Goal: Task Accomplishment & Management: Complete application form

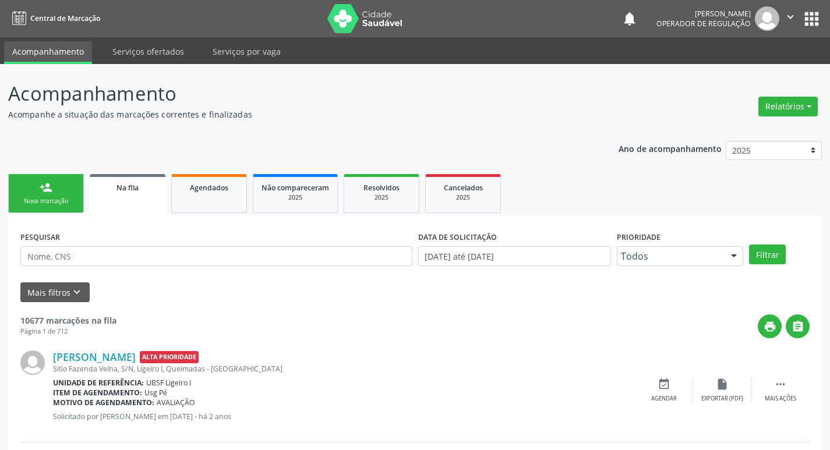
click at [433, 341] on div "[PERSON_NAME] Alta Prioridade [GEOGRAPHIC_DATA], S/N, Ligeiro I, [GEOGRAPHIC_DA…" at bounding box center [414, 390] width 789 height 104
click at [61, 193] on link "person_add Nova marcação" at bounding box center [46, 193] width 76 height 39
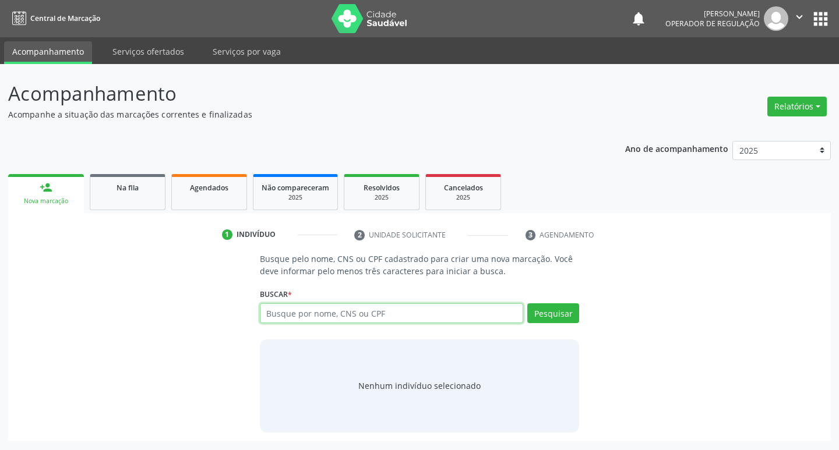
click at [304, 312] on input "text" at bounding box center [392, 313] width 264 height 20
click at [294, 314] on input "text" at bounding box center [392, 313] width 264 height 20
type input "701200092856617"
click at [570, 315] on button "Pesquisar" at bounding box center [553, 313] width 52 height 20
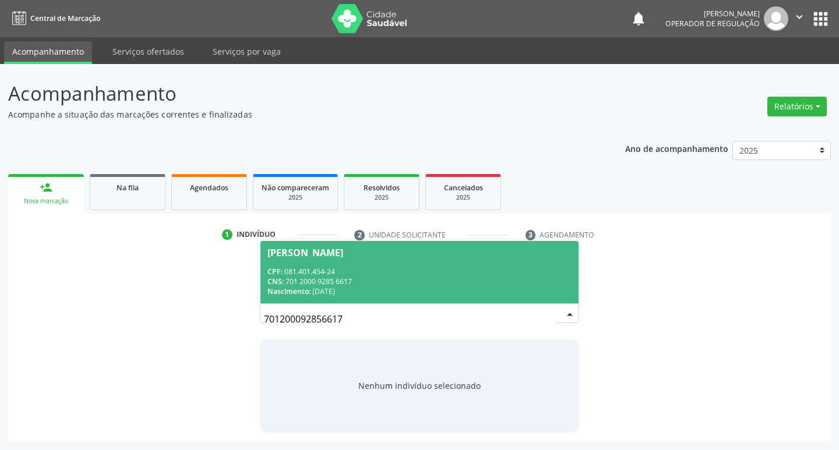
click at [320, 249] on div "[PERSON_NAME]" at bounding box center [305, 252] width 76 height 9
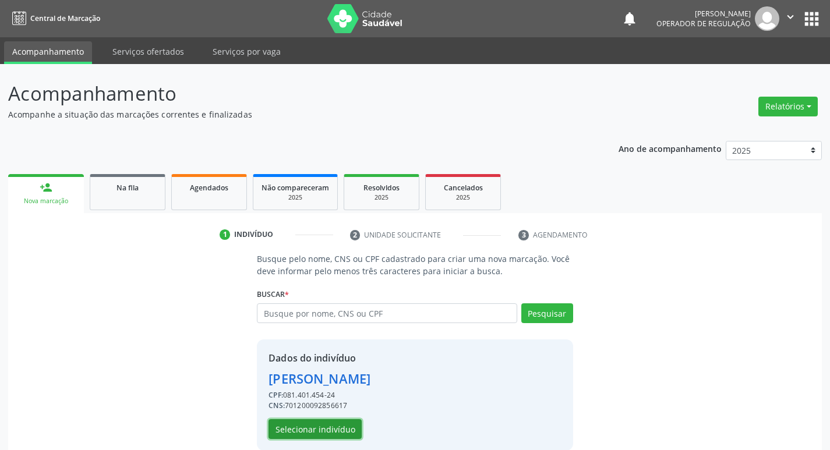
click at [321, 423] on button "Selecionar indivíduo" at bounding box center [315, 429] width 93 height 20
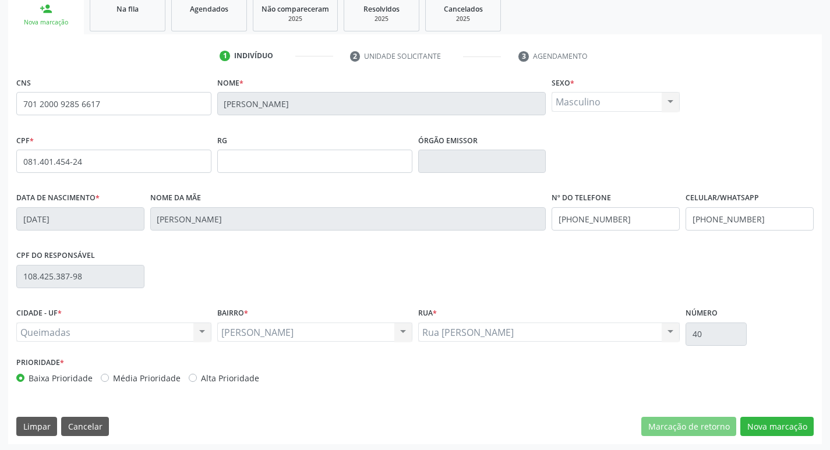
scroll to position [181, 0]
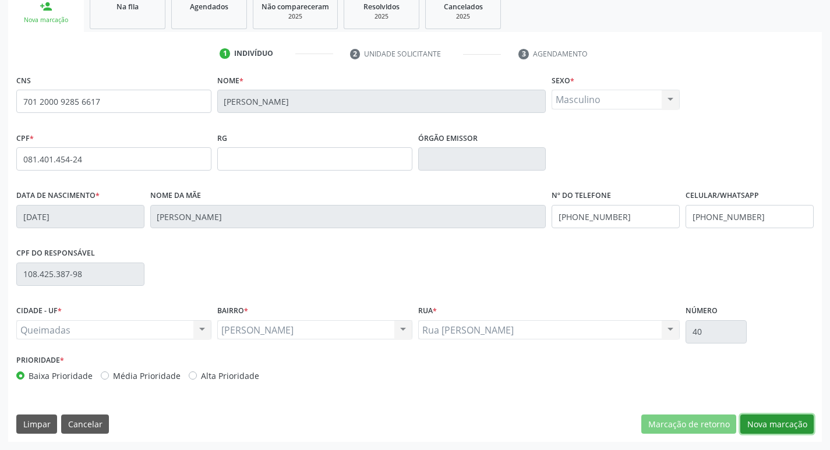
click at [775, 421] on button "Nova marcação" at bounding box center [776, 425] width 73 height 20
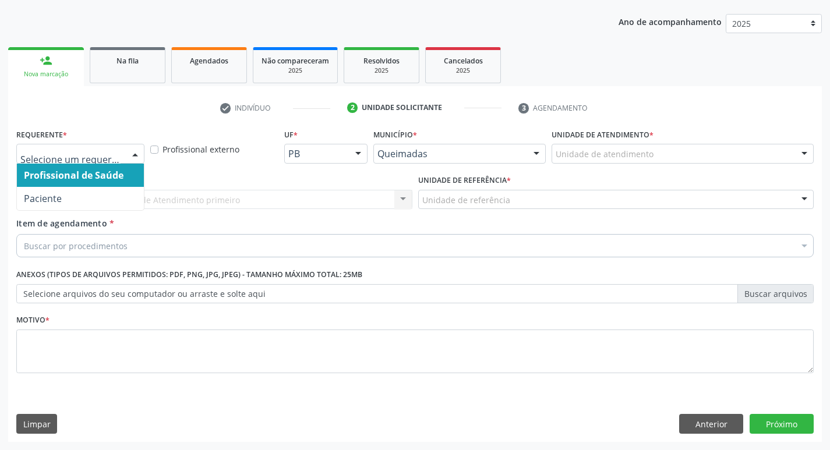
click at [132, 154] on div at bounding box center [134, 154] width 17 height 20
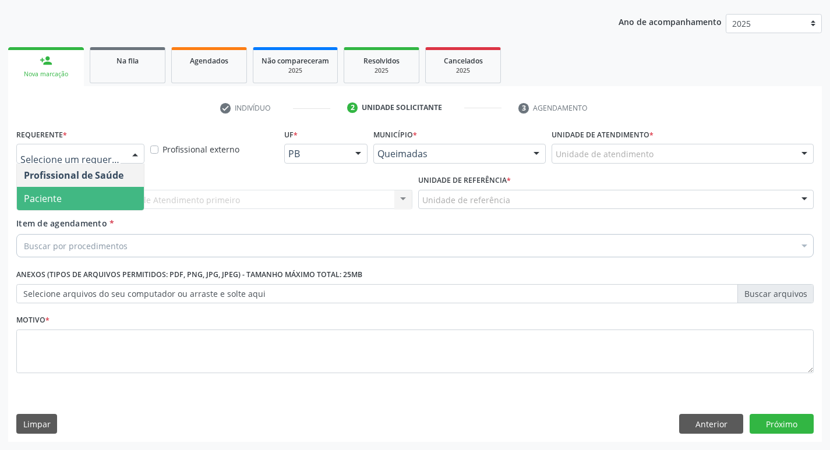
click at [108, 195] on span "Paciente" at bounding box center [80, 198] width 127 height 23
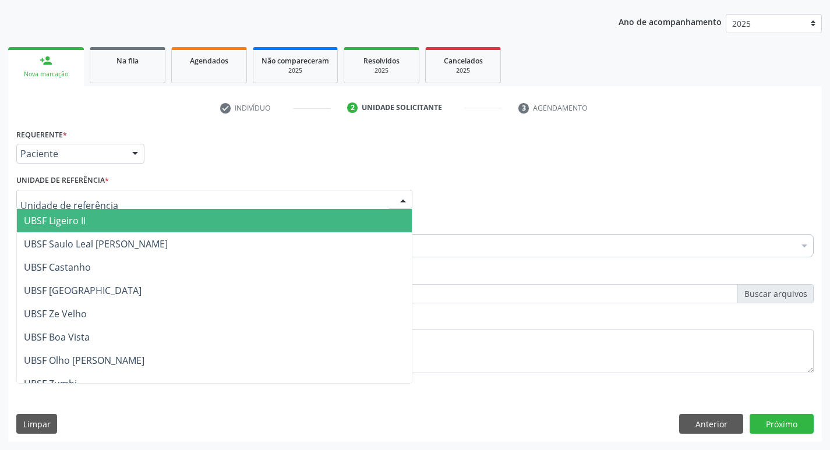
click at [108, 195] on div at bounding box center [214, 200] width 396 height 20
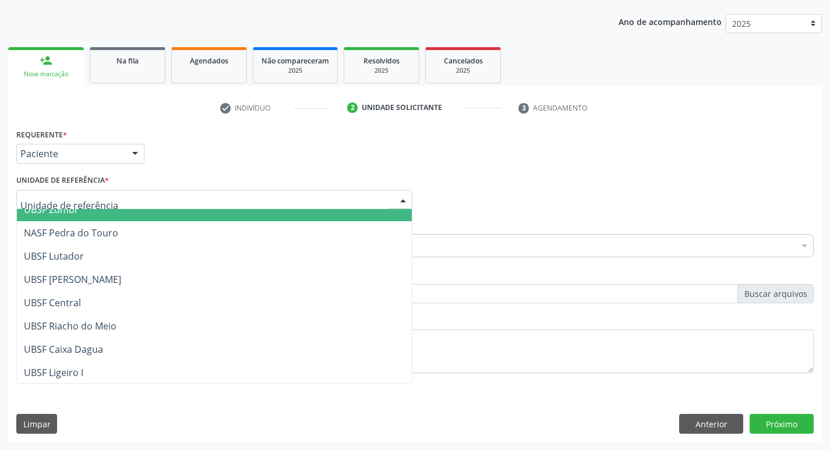
scroll to position [175, 0]
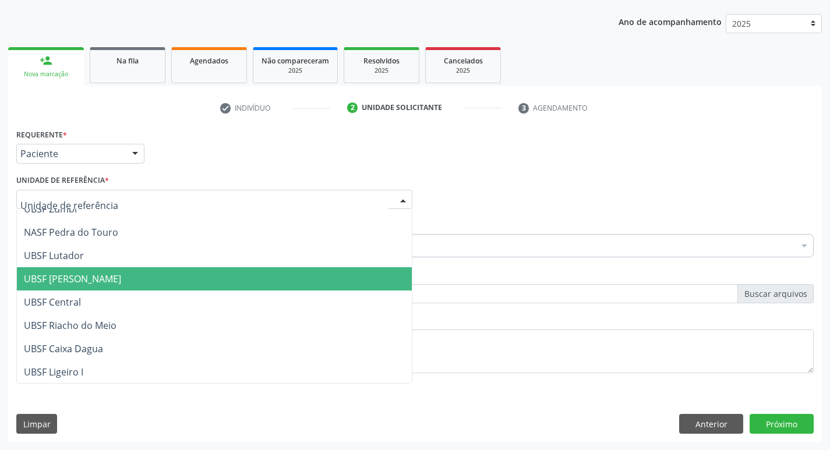
click at [109, 286] on span "UBSF [PERSON_NAME]" at bounding box center [214, 278] width 395 height 23
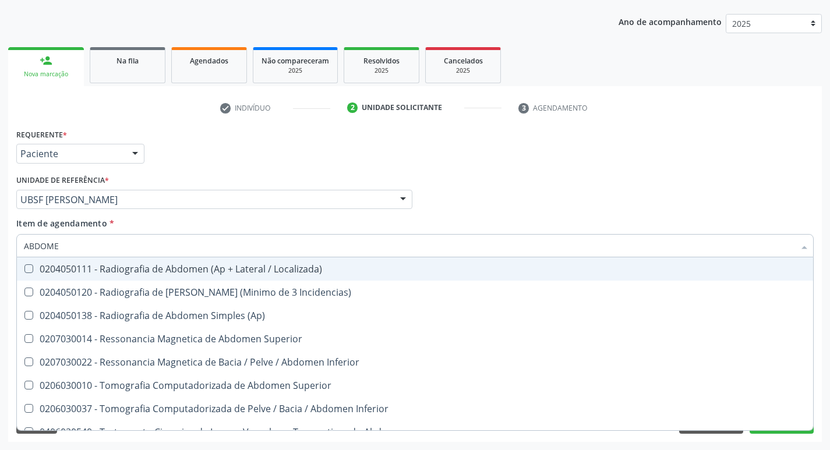
type input "ABDOMEN"
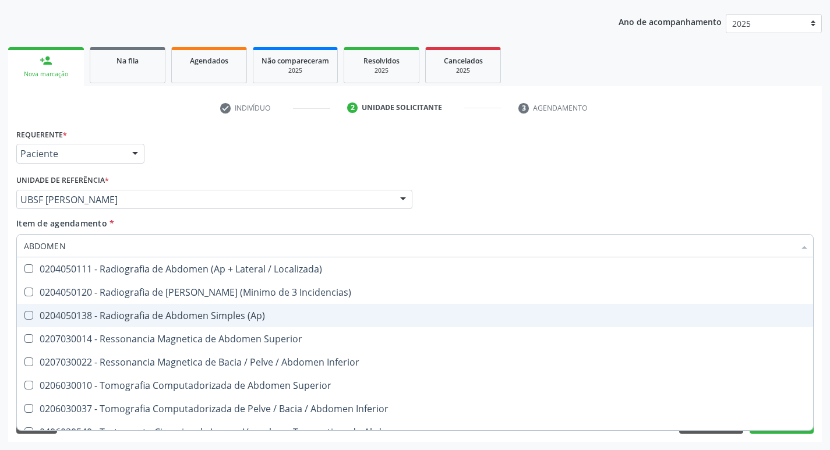
scroll to position [60, 0]
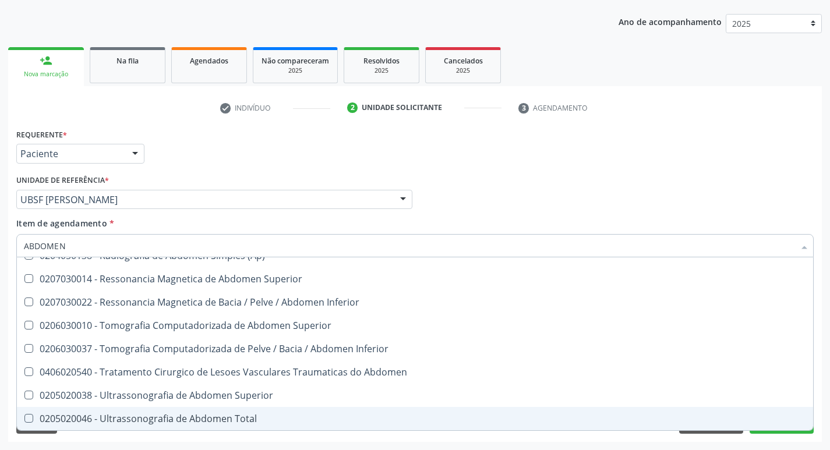
click at [33, 416] on Total at bounding box center [28, 418] width 9 height 9
click at [24, 416] on Total "checkbox" at bounding box center [21, 419] width 8 height 8
checkbox Total "true"
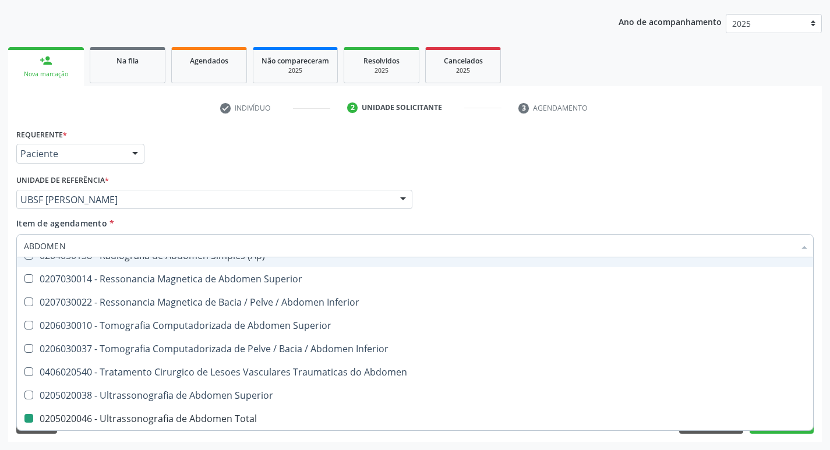
click at [503, 197] on div "Profissional Solicitante Por favor, selecione a Unidade de Atendimento primeiro…" at bounding box center [414, 194] width 803 height 45
checkbox Incidencias\) "true"
checkbox Total "false"
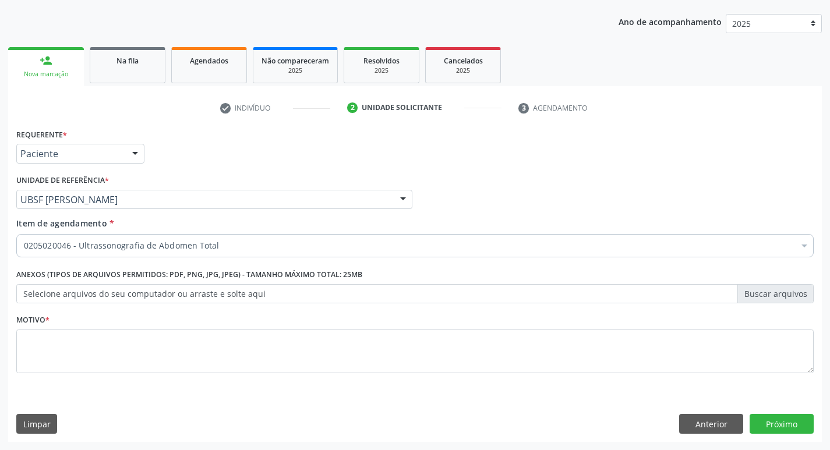
scroll to position [0, 0]
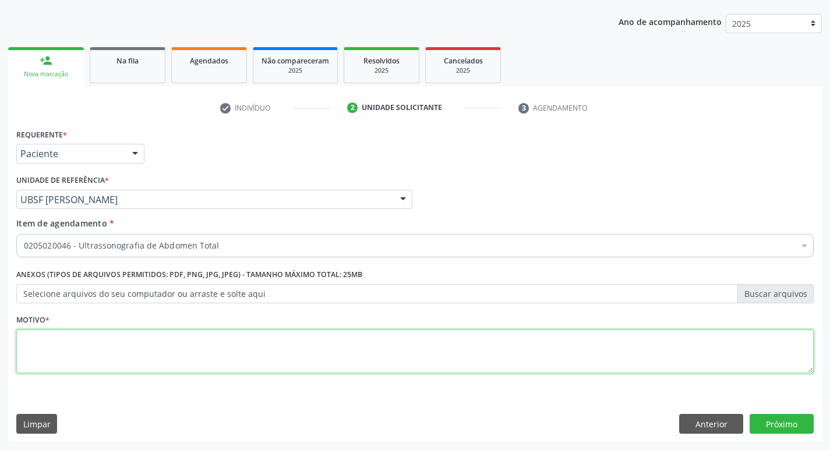
click at [50, 346] on textarea at bounding box center [414, 352] width 797 height 44
type textarea "AVALIACAO"
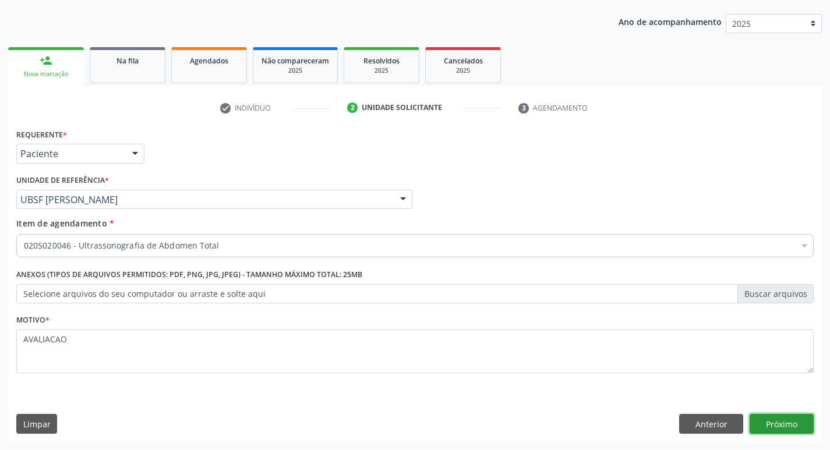
click at [774, 425] on button "Próximo" at bounding box center [782, 424] width 64 height 20
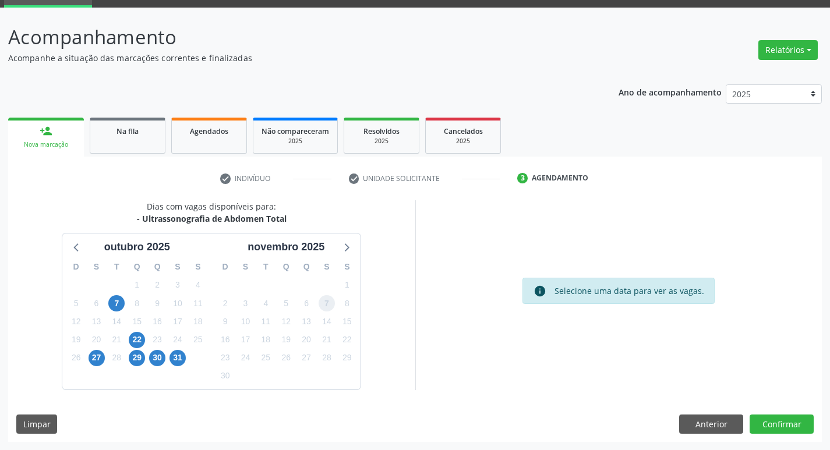
click at [325, 306] on span "7" at bounding box center [327, 303] width 16 height 16
click at [773, 419] on button "Confirmar" at bounding box center [782, 425] width 64 height 20
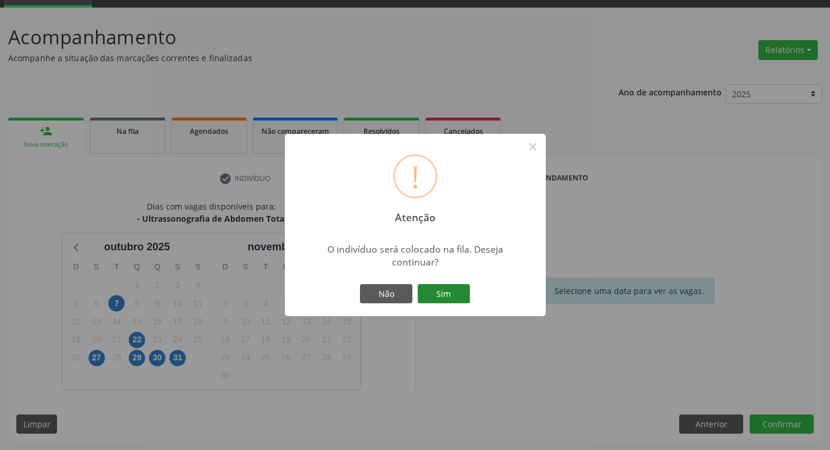
click at [450, 298] on button "Sim" at bounding box center [444, 294] width 52 height 20
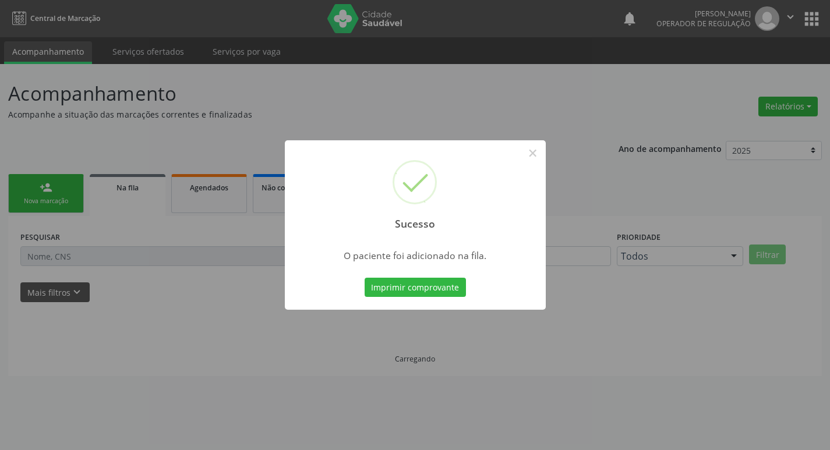
scroll to position [0, 0]
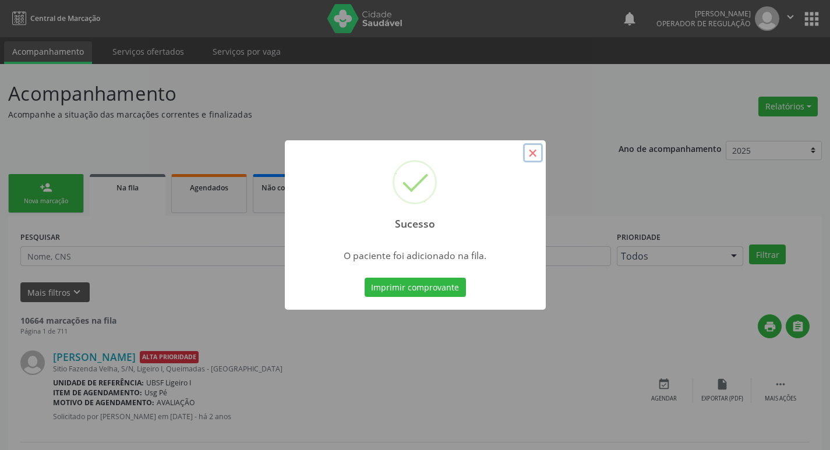
click at [531, 162] on button "×" at bounding box center [533, 153] width 20 height 20
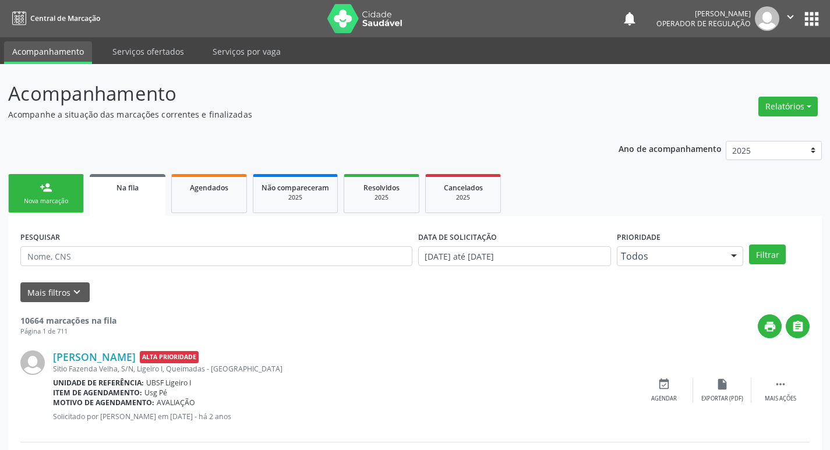
click at [46, 199] on div "Nova marcação" at bounding box center [46, 201] width 58 height 9
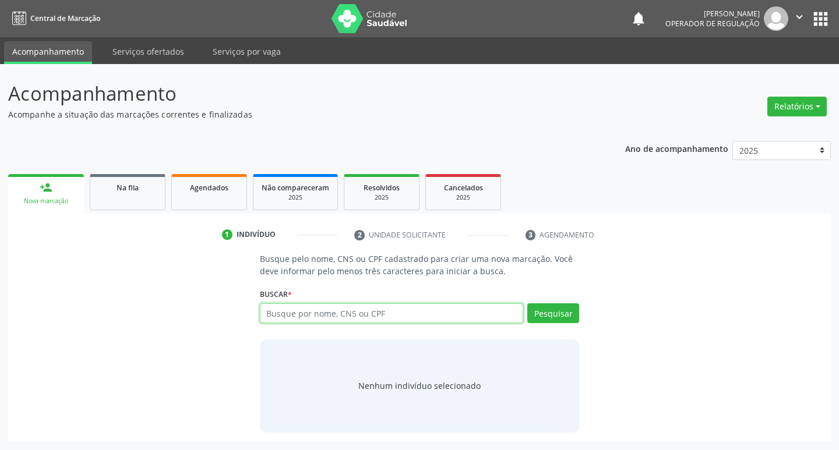
click at [267, 310] on input "text" at bounding box center [392, 313] width 264 height 20
click at [310, 316] on input "text" at bounding box center [392, 313] width 264 height 20
type input "700509954353151"
click at [544, 321] on button "Pesquisar" at bounding box center [553, 313] width 52 height 20
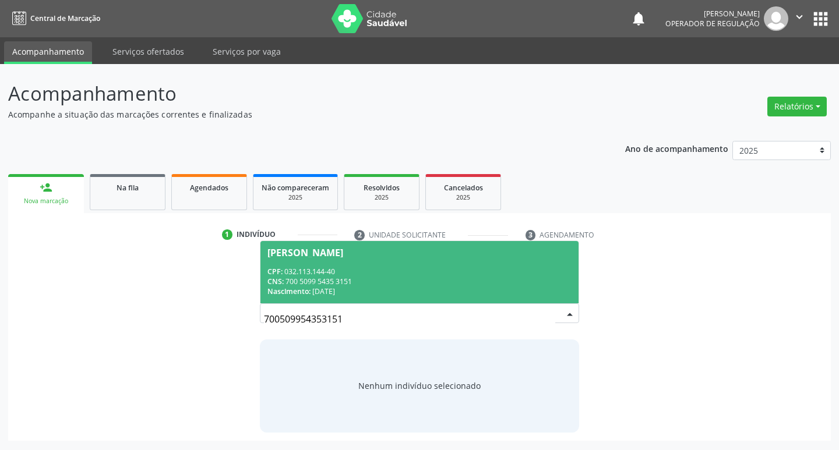
click at [380, 246] on span "[PERSON_NAME] CPF: 032.113.144-40 CNS: 700 5099 5435 3151 Nascimento: [DATE]" at bounding box center [419, 272] width 319 height 62
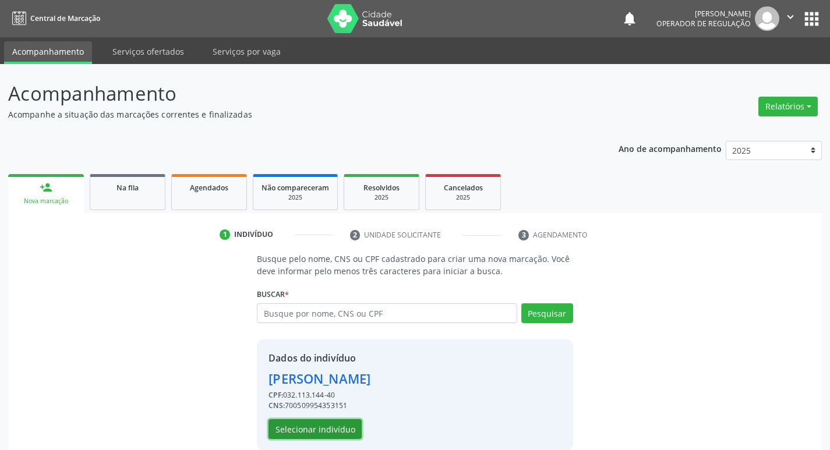
click at [309, 432] on button "Selecionar indivíduo" at bounding box center [315, 429] width 93 height 20
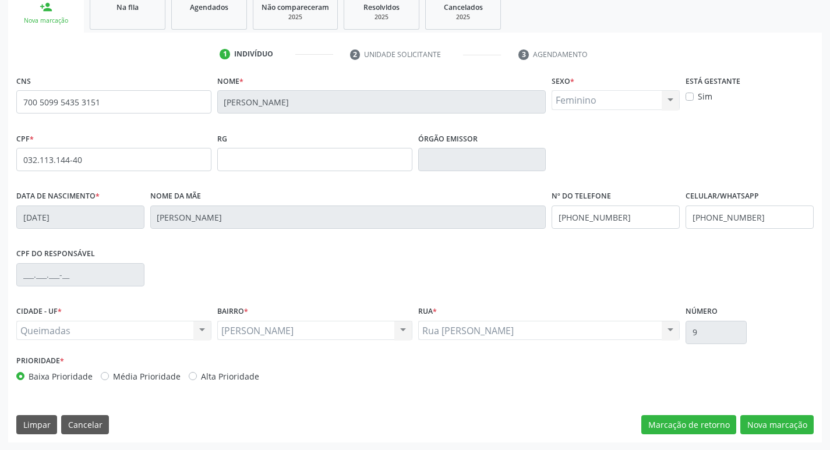
scroll to position [181, 0]
click at [776, 420] on button "Nova marcação" at bounding box center [776, 425] width 73 height 20
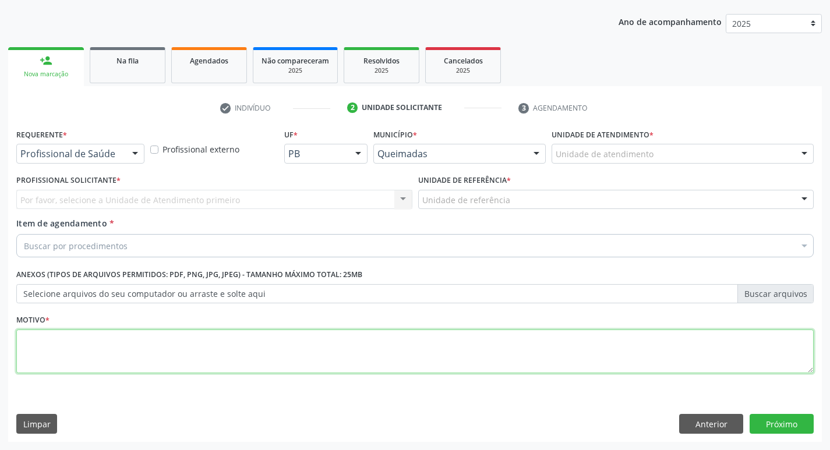
click at [26, 346] on textarea at bounding box center [414, 352] width 797 height 44
click at [48, 348] on textarea at bounding box center [414, 352] width 797 height 44
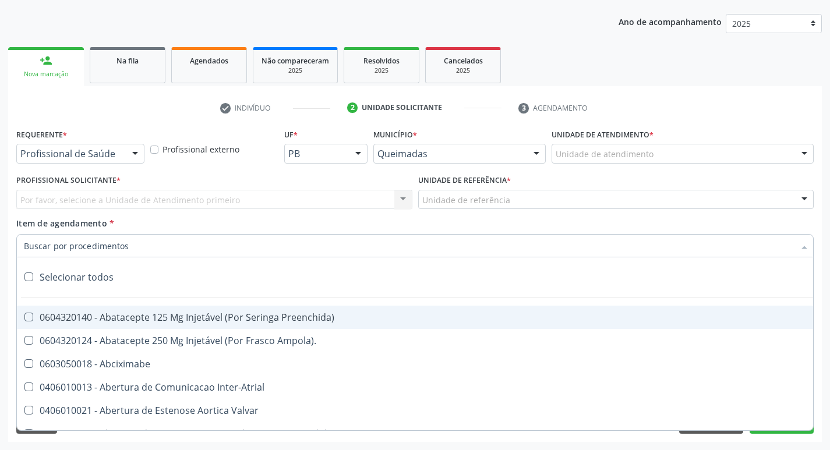
click at [539, 252] on div at bounding box center [414, 245] width 797 height 23
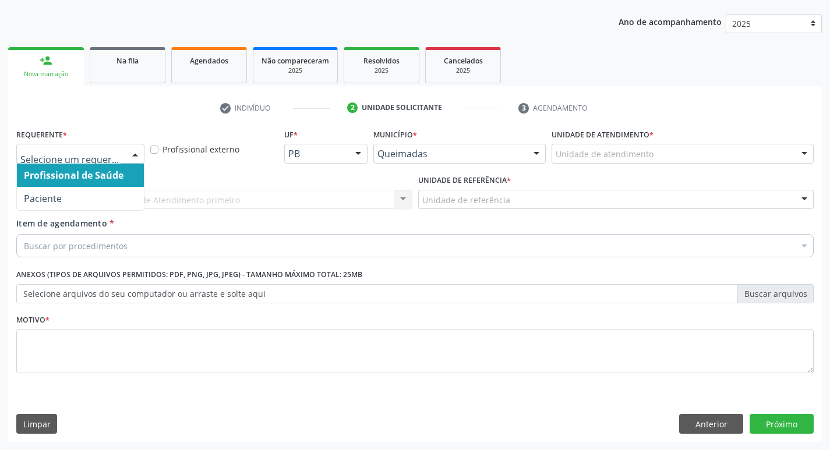
click at [138, 151] on div at bounding box center [134, 154] width 17 height 20
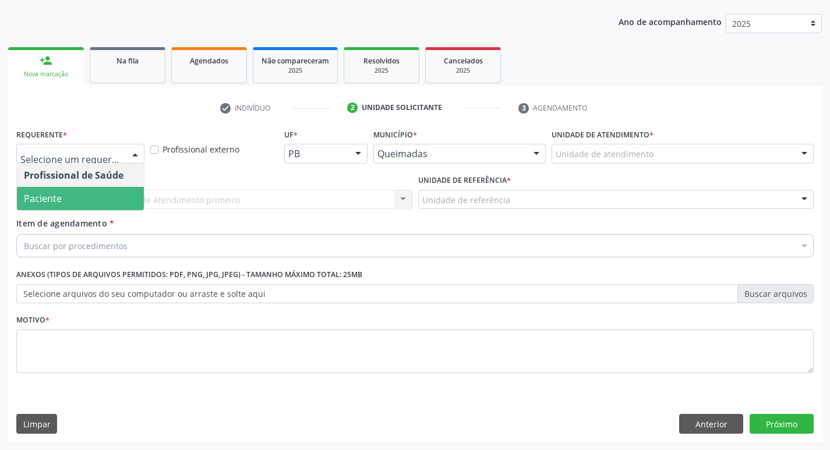
click at [100, 201] on span "Paciente" at bounding box center [80, 198] width 127 height 23
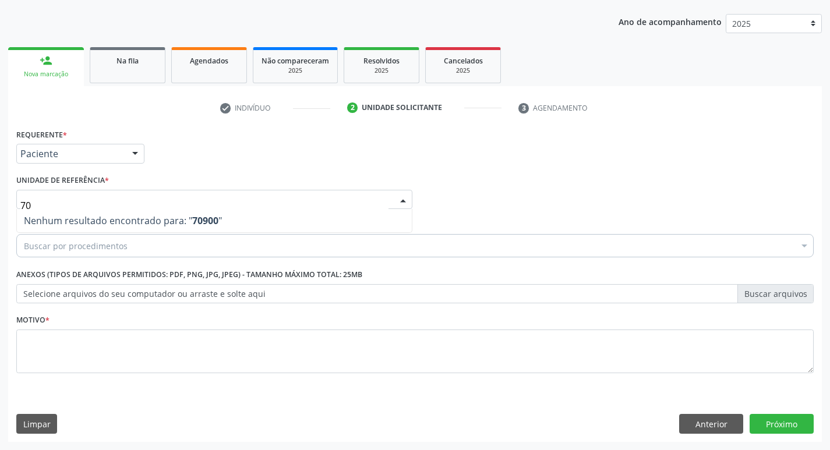
type input "7"
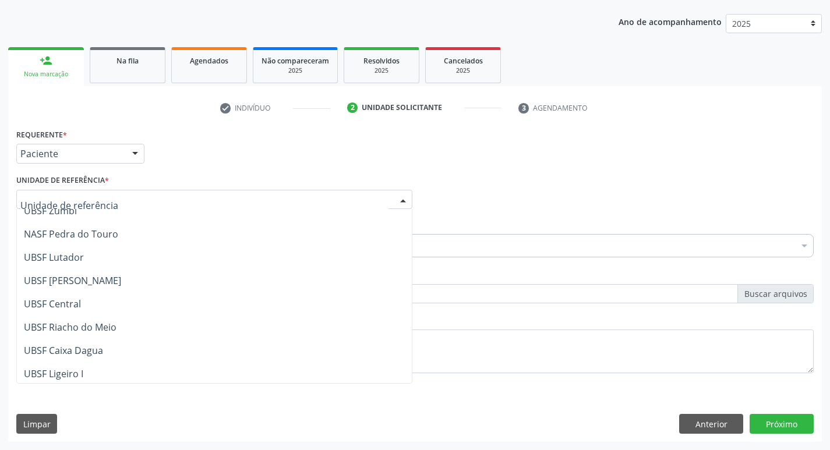
scroll to position [175, 0]
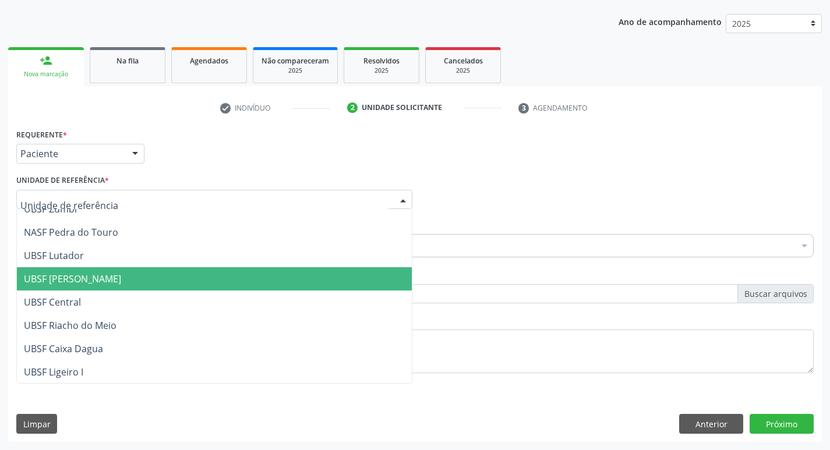
click at [98, 272] on span "UBSF [PERSON_NAME]" at bounding box center [214, 278] width 395 height 23
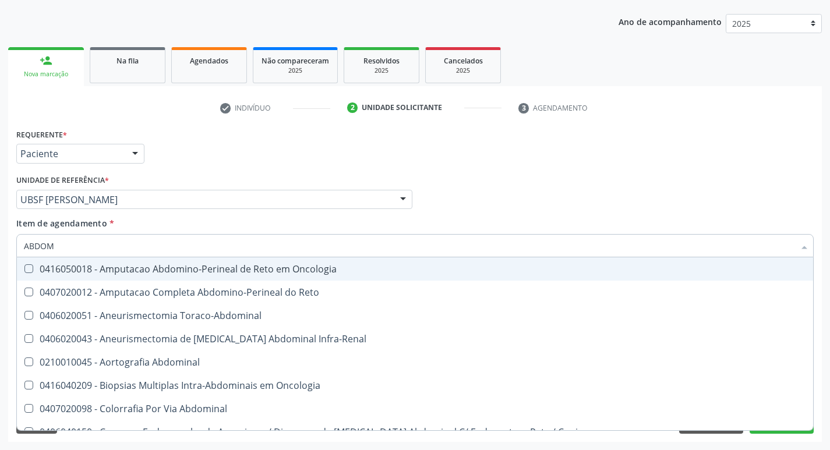
type input "ABDOME"
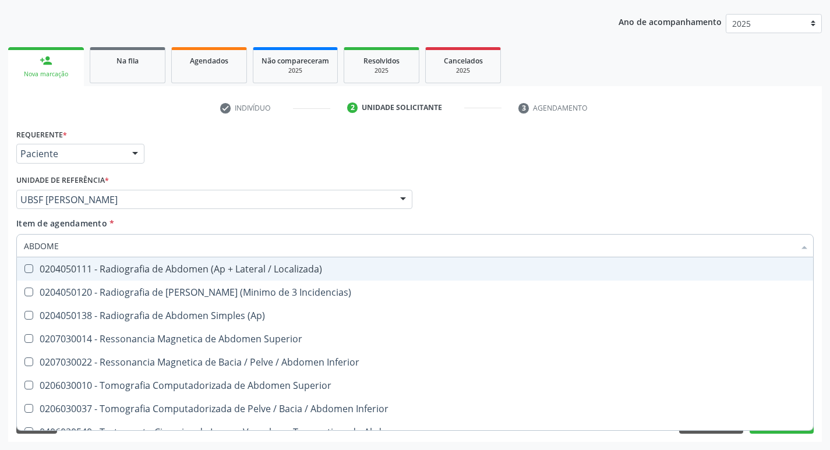
scroll to position [60, 0]
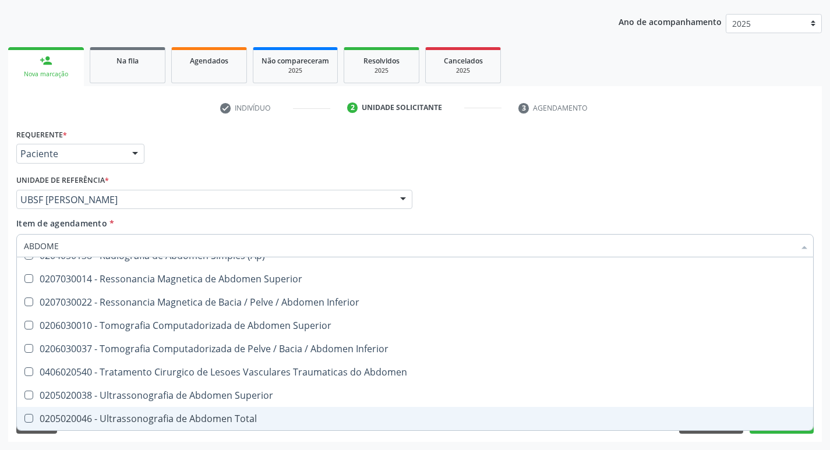
click at [26, 417] on Total at bounding box center [28, 418] width 9 height 9
click at [24, 417] on Total "checkbox" at bounding box center [21, 419] width 8 height 8
checkbox Total "true"
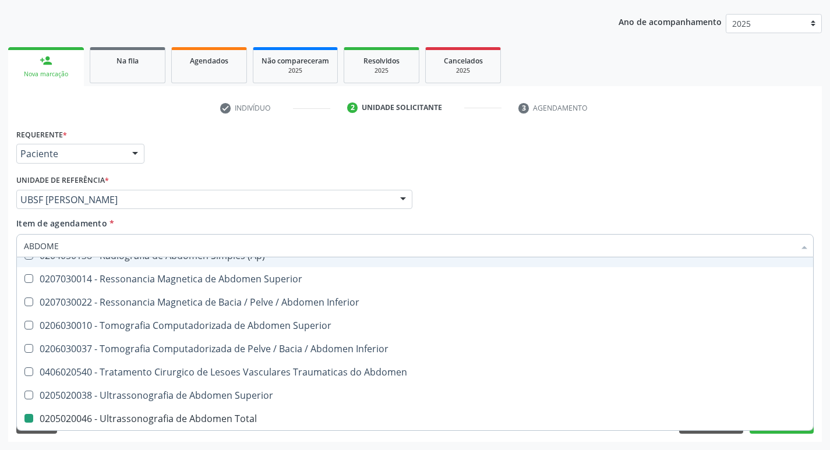
click at [610, 219] on div "Item de agendamento * [PERSON_NAME] seleção 0204050111 - Radiografia de Abdomen…" at bounding box center [414, 235] width 797 height 37
checkbox Incidencias\) "true"
checkbox Total "false"
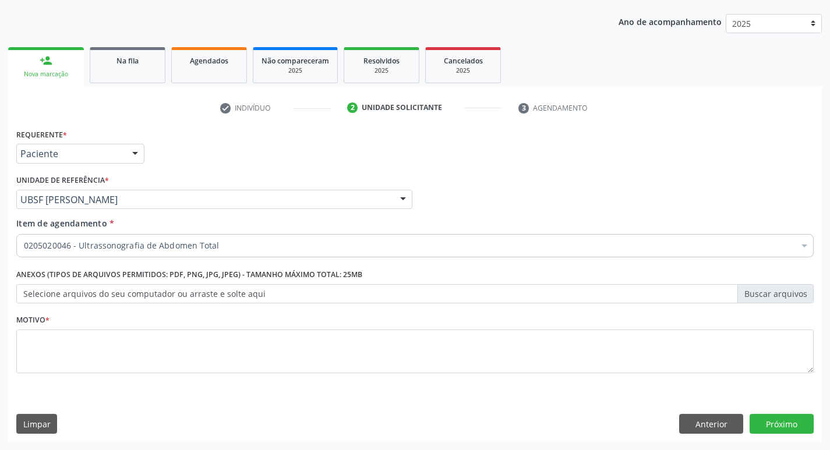
scroll to position [0, 0]
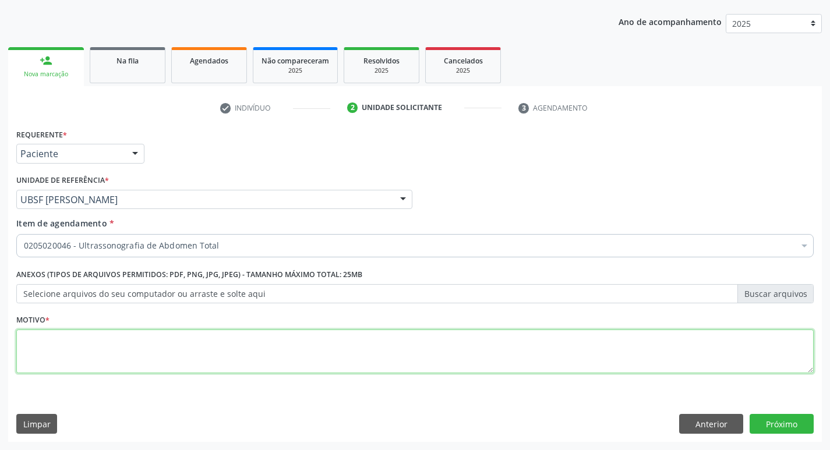
click at [37, 346] on textarea at bounding box center [414, 352] width 797 height 44
type textarea "AVALIACAO"
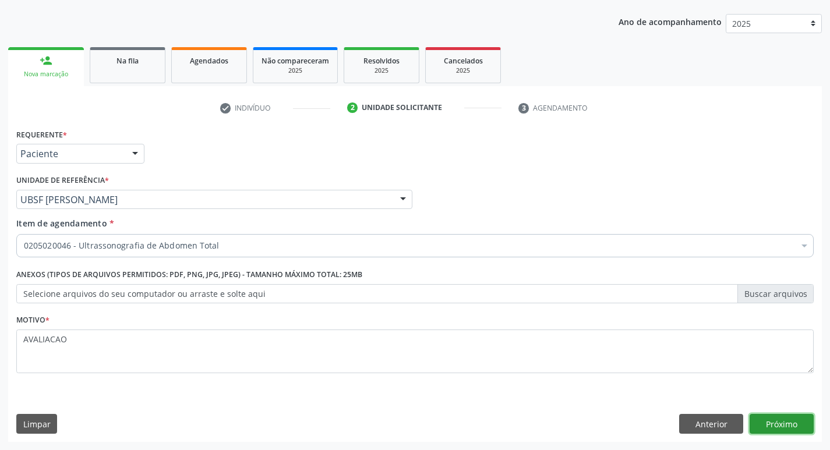
click at [765, 421] on button "Próximo" at bounding box center [782, 424] width 64 height 20
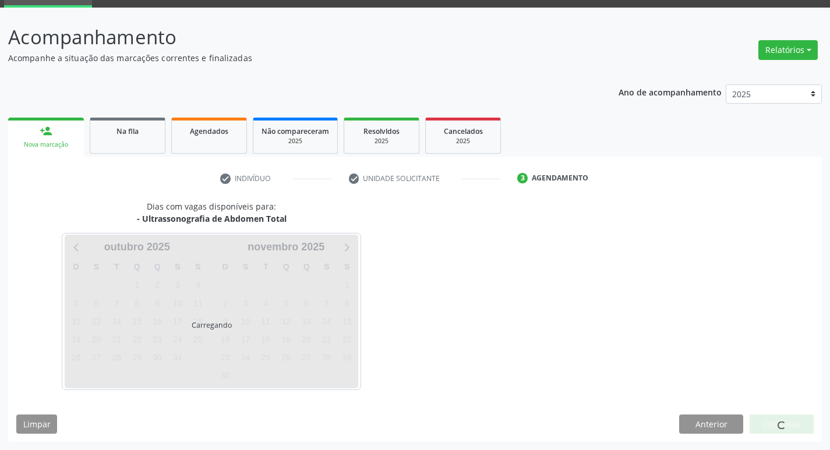
scroll to position [56, 0]
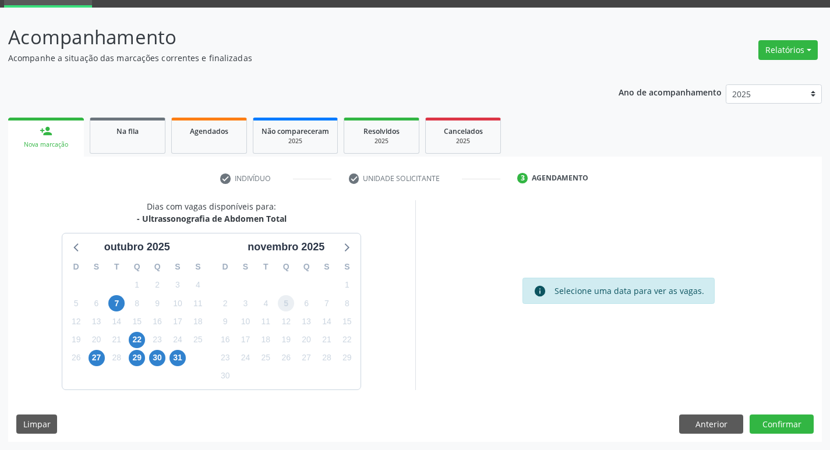
click at [287, 308] on span "5" at bounding box center [286, 303] width 16 height 16
click at [777, 419] on button "Confirmar" at bounding box center [782, 425] width 64 height 20
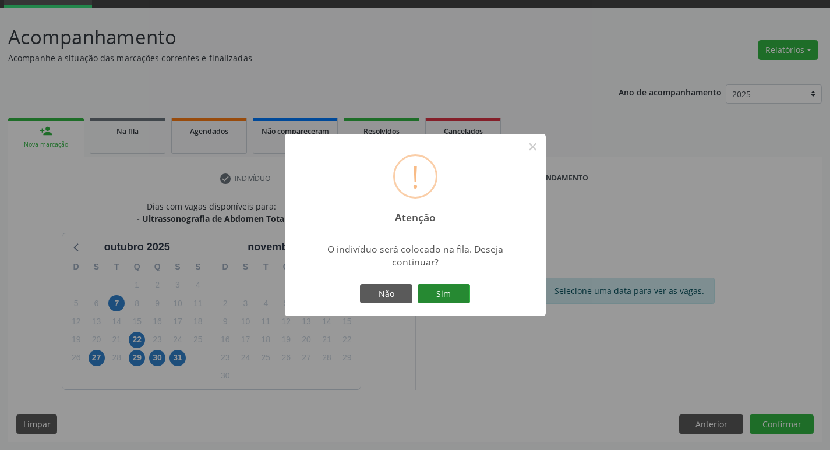
click at [441, 290] on button "Sim" at bounding box center [444, 294] width 52 height 20
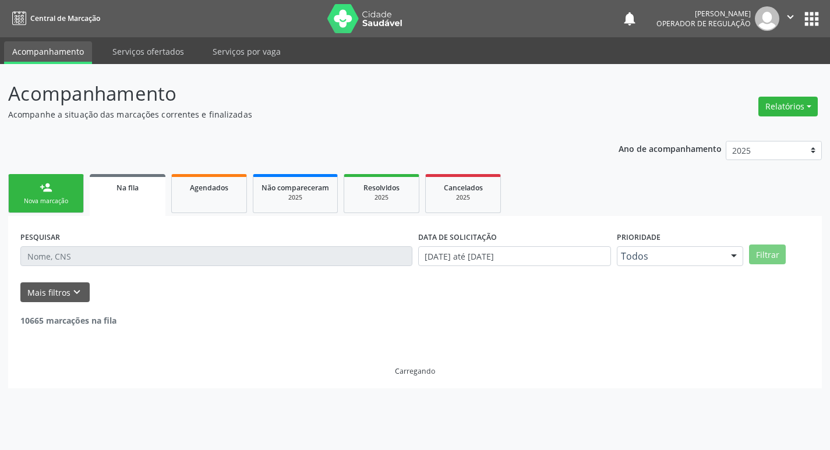
scroll to position [0, 0]
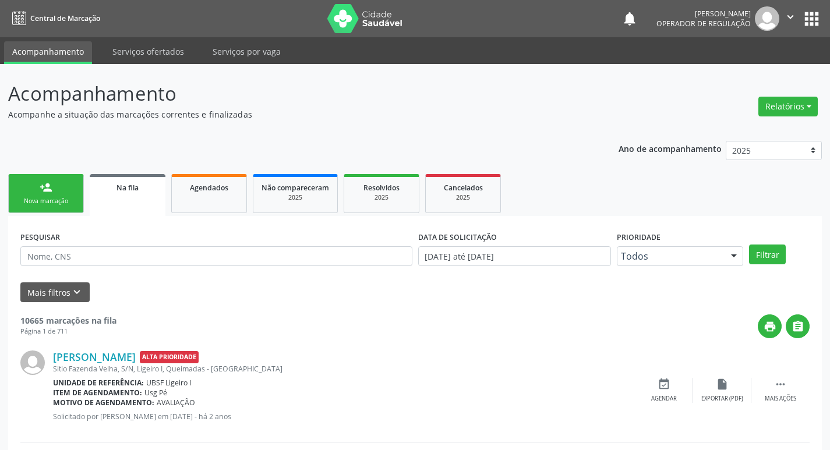
click at [61, 199] on div "Nova marcação" at bounding box center [46, 201] width 58 height 9
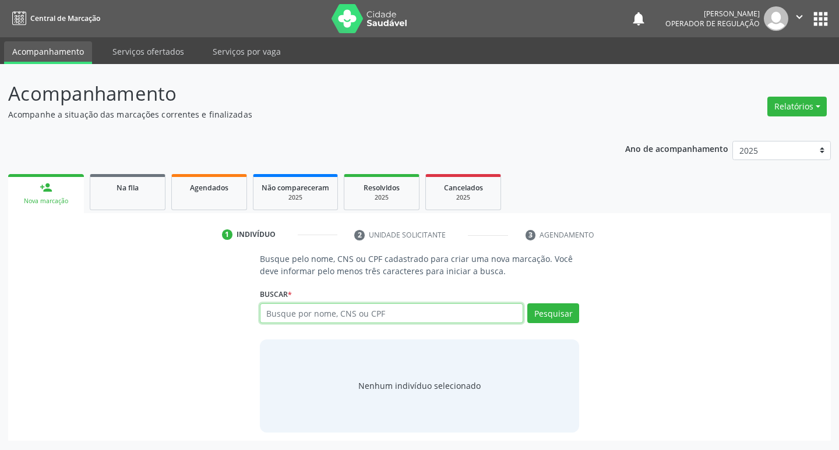
click at [276, 316] on input "text" at bounding box center [392, 313] width 264 height 20
type input "709004856888615"
click at [549, 317] on button "Pesquisar" at bounding box center [553, 313] width 52 height 20
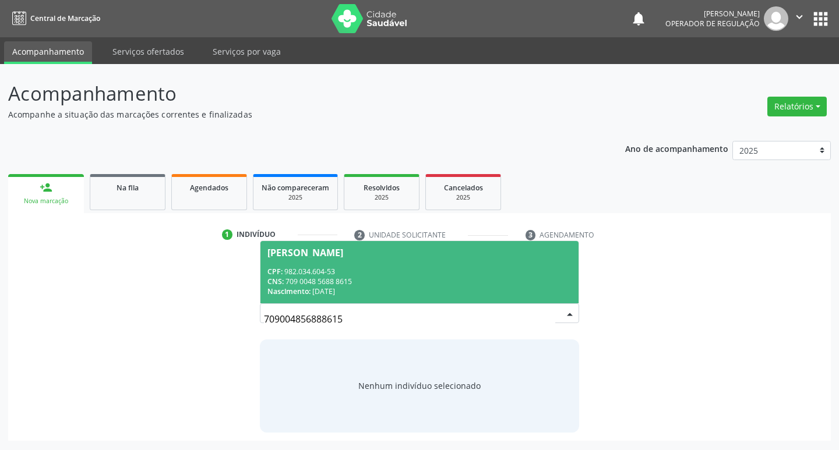
click at [333, 252] on div "[PERSON_NAME]" at bounding box center [305, 252] width 76 height 9
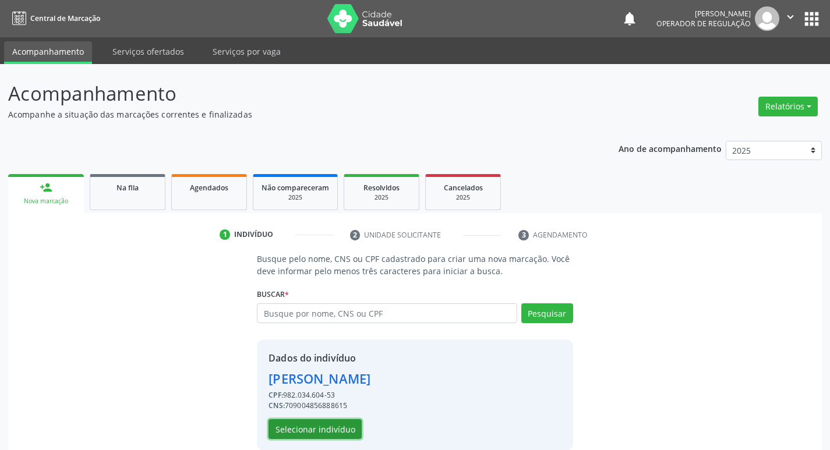
click at [326, 435] on button "Selecionar indivíduo" at bounding box center [315, 429] width 93 height 20
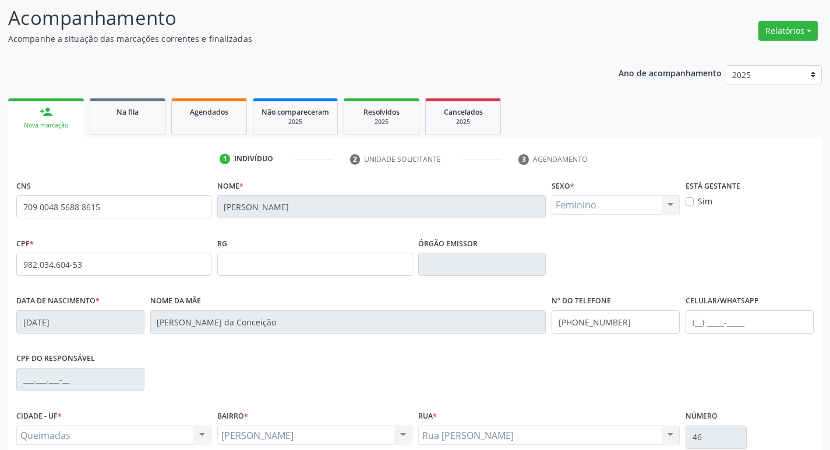
scroll to position [181, 0]
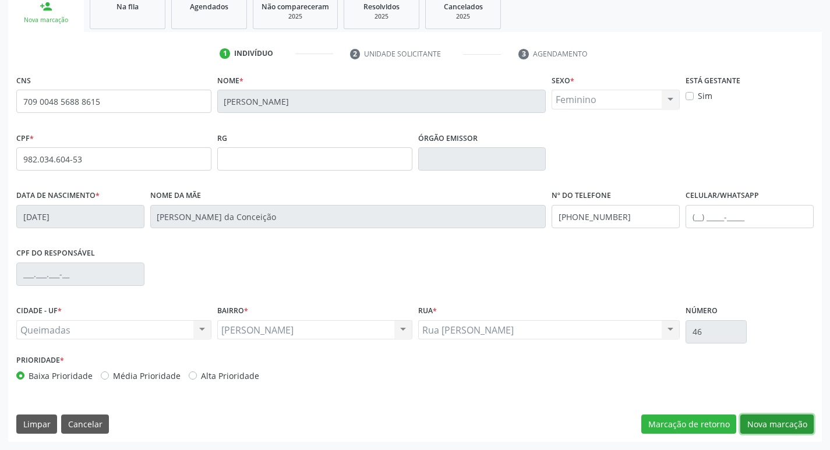
click at [791, 425] on button "Nova marcação" at bounding box center [776, 425] width 73 height 20
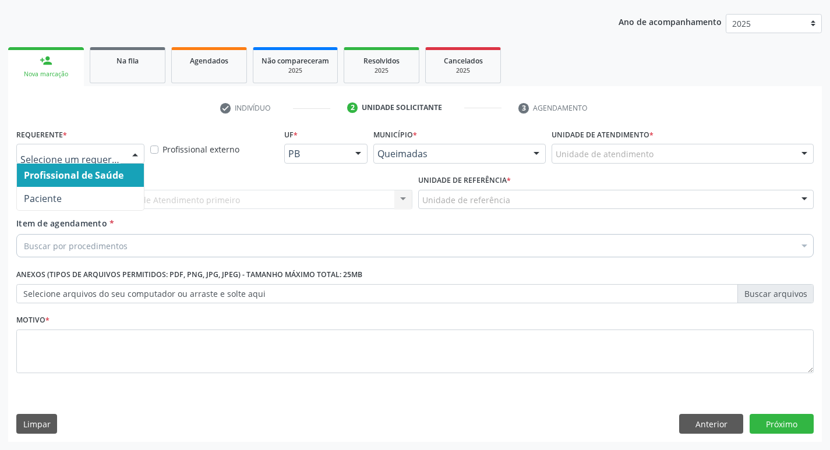
click at [132, 157] on div at bounding box center [134, 154] width 17 height 20
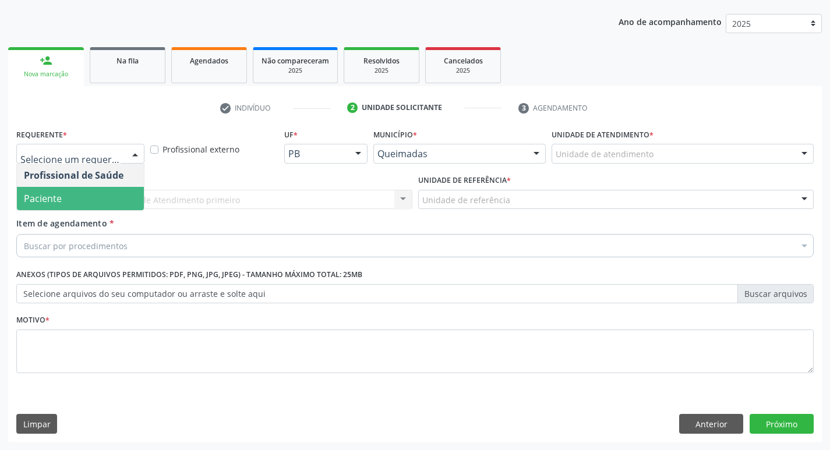
click at [114, 198] on span "Paciente" at bounding box center [80, 198] width 127 height 23
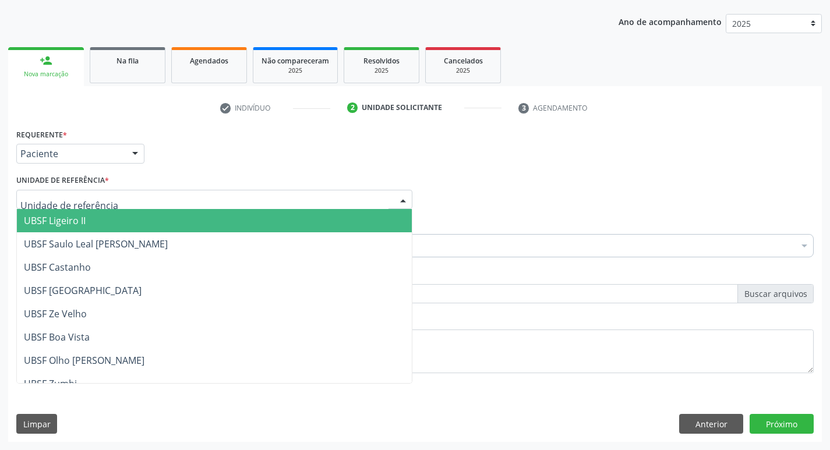
click at [114, 198] on div at bounding box center [214, 200] width 396 height 20
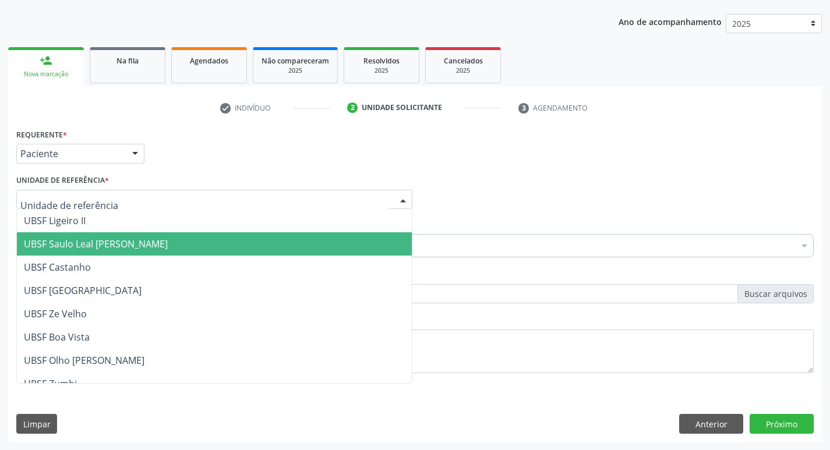
scroll to position [233, 0]
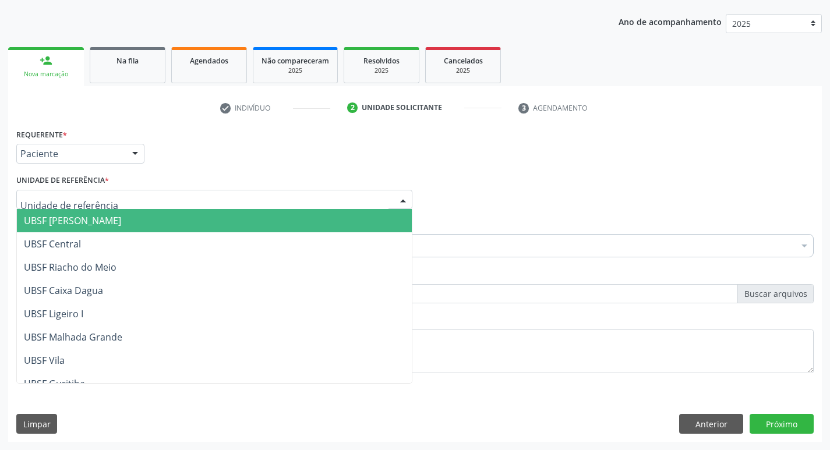
click at [106, 221] on span "UBSF [PERSON_NAME]" at bounding box center [72, 220] width 97 height 13
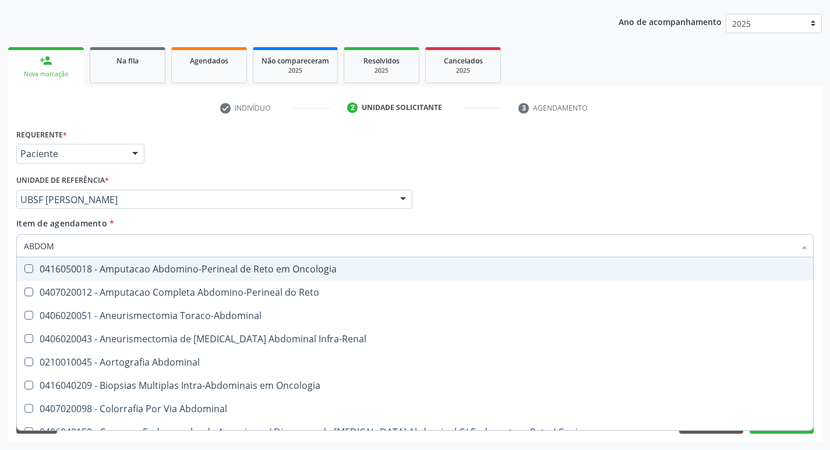
type input "ABDOME"
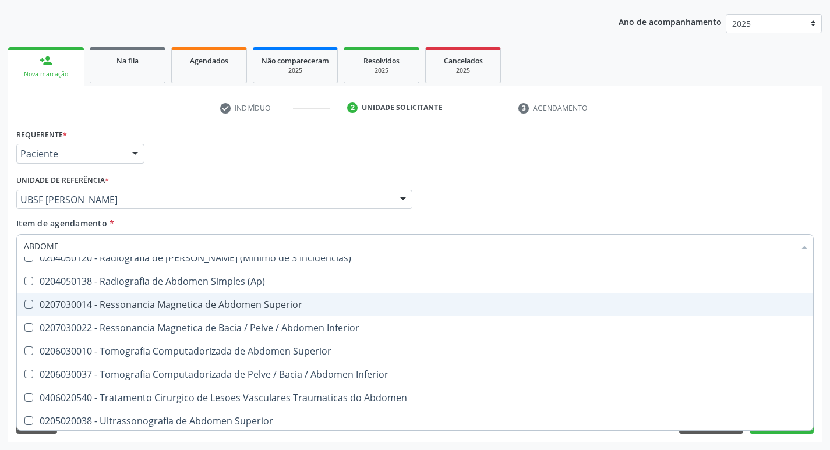
scroll to position [60, 0]
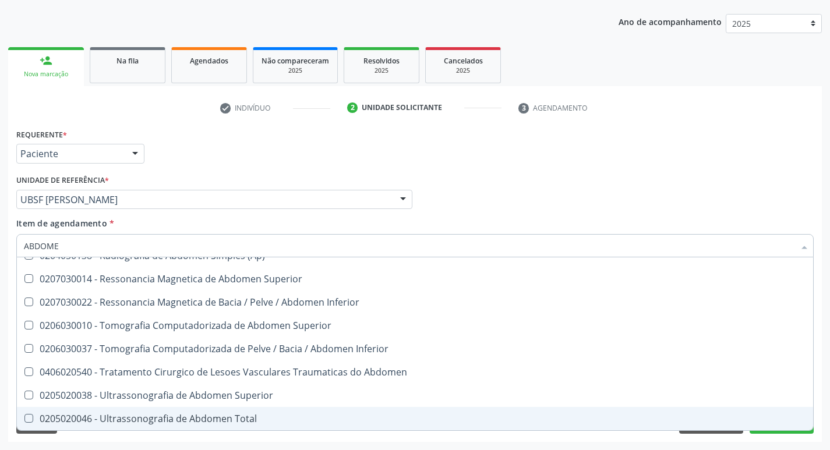
click at [25, 415] on Total at bounding box center [28, 418] width 9 height 9
click at [24, 415] on Total "checkbox" at bounding box center [21, 419] width 8 height 8
checkbox Total "true"
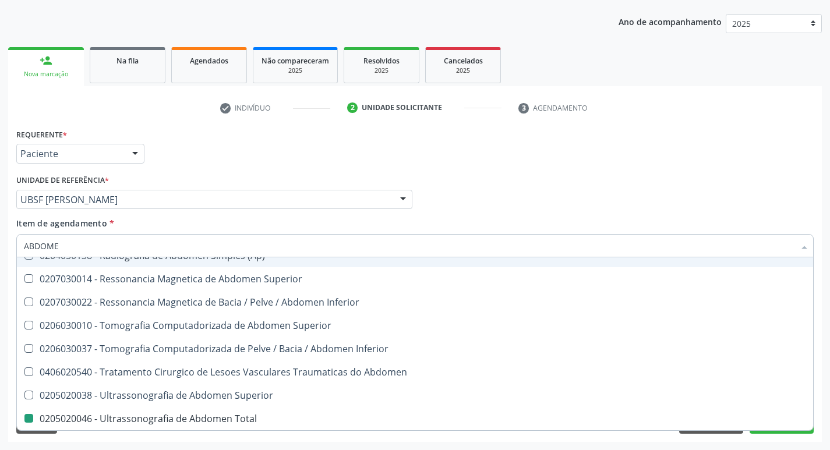
click at [588, 206] on div "Profissional Solicitante Por favor, selecione a Unidade de Atendimento primeiro…" at bounding box center [414, 194] width 803 height 45
checkbox Incidencias\) "true"
checkbox Total "false"
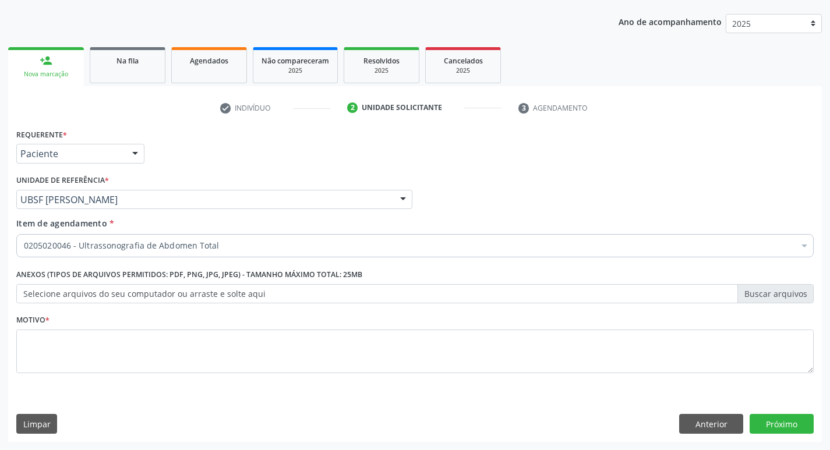
scroll to position [0, 0]
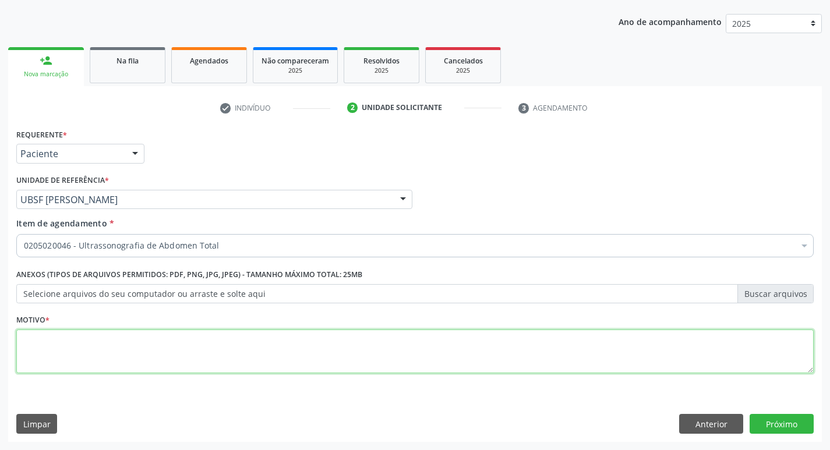
click at [35, 344] on textarea at bounding box center [414, 352] width 797 height 44
type textarea "A"
type textarea "AVALIACAO"
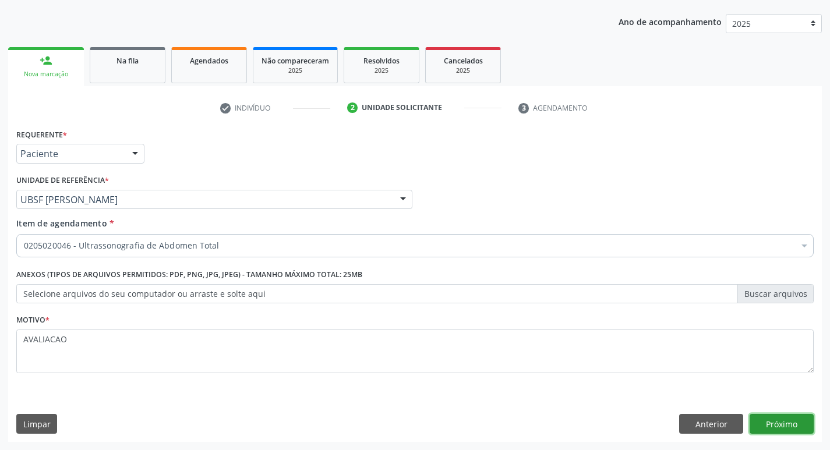
click at [792, 426] on button "Próximo" at bounding box center [782, 424] width 64 height 20
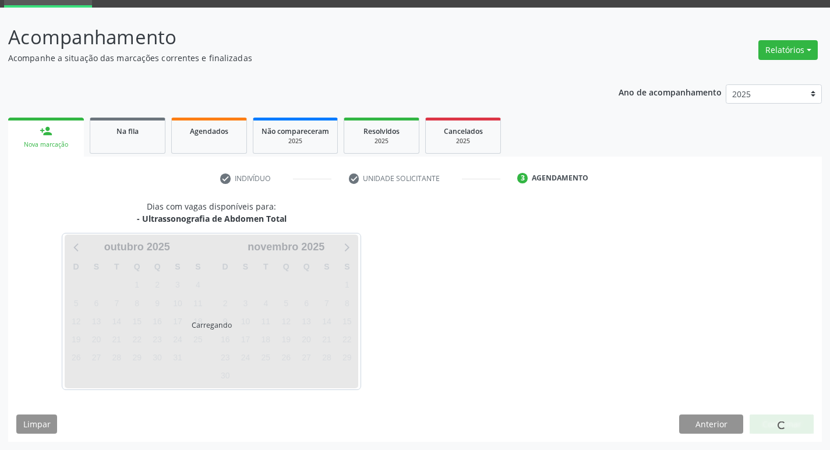
scroll to position [56, 0]
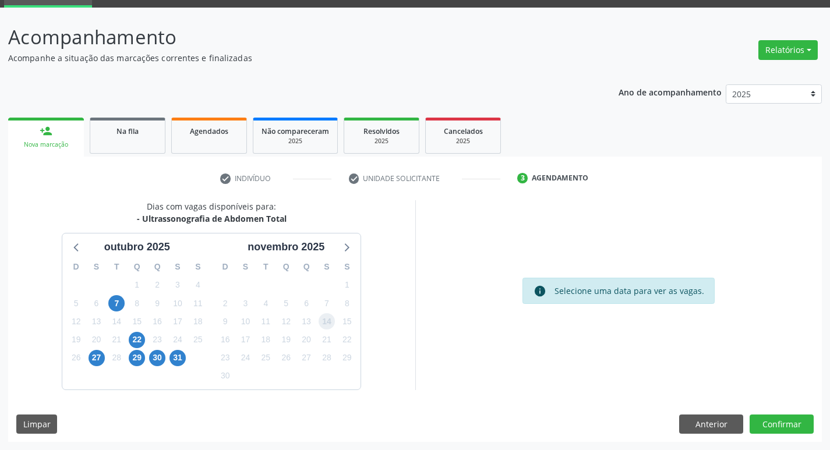
click at [330, 326] on span "14" at bounding box center [327, 321] width 16 height 16
click at [787, 429] on button "Confirmar" at bounding box center [782, 425] width 64 height 20
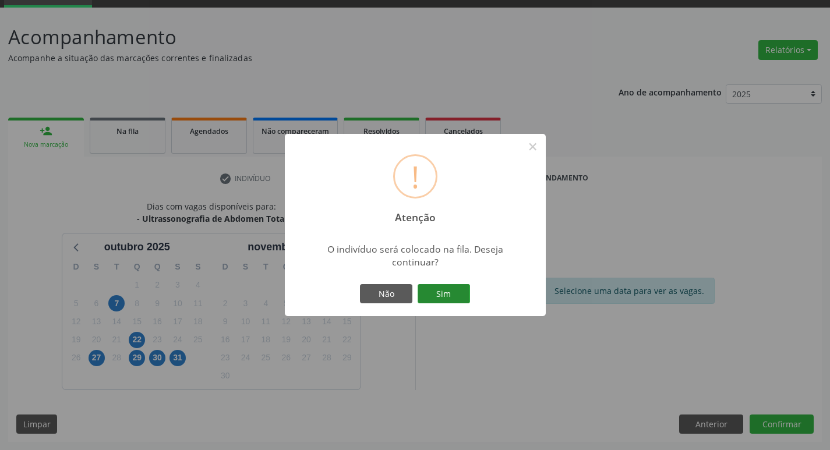
click at [446, 299] on button "Sim" at bounding box center [444, 294] width 52 height 20
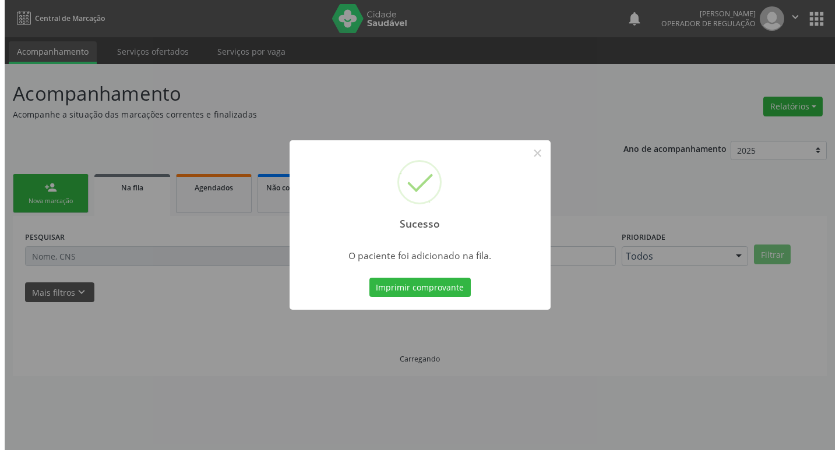
scroll to position [0, 0]
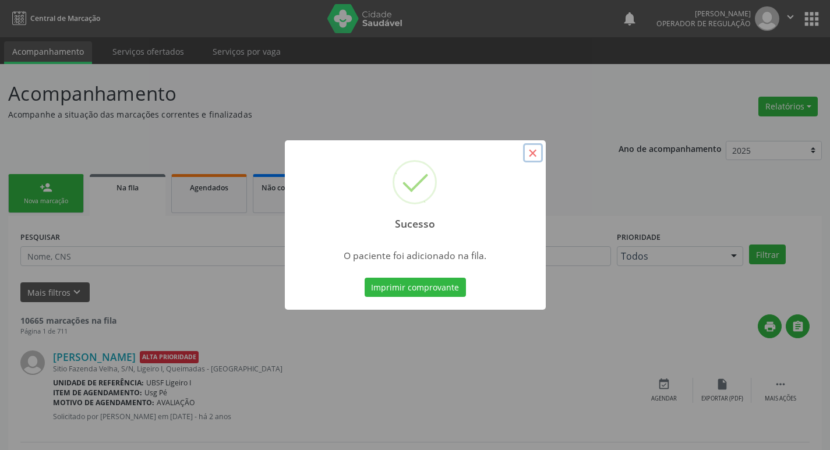
click at [534, 151] on button "×" at bounding box center [533, 153] width 20 height 20
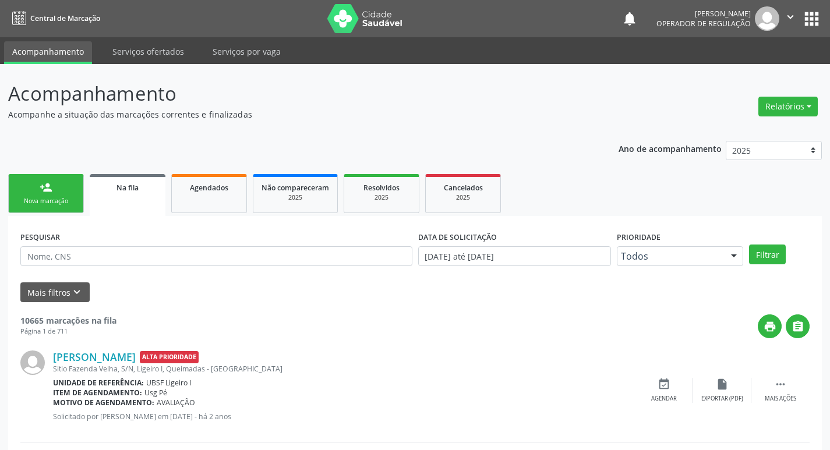
click at [71, 196] on link "person_add Nova marcação" at bounding box center [46, 193] width 76 height 39
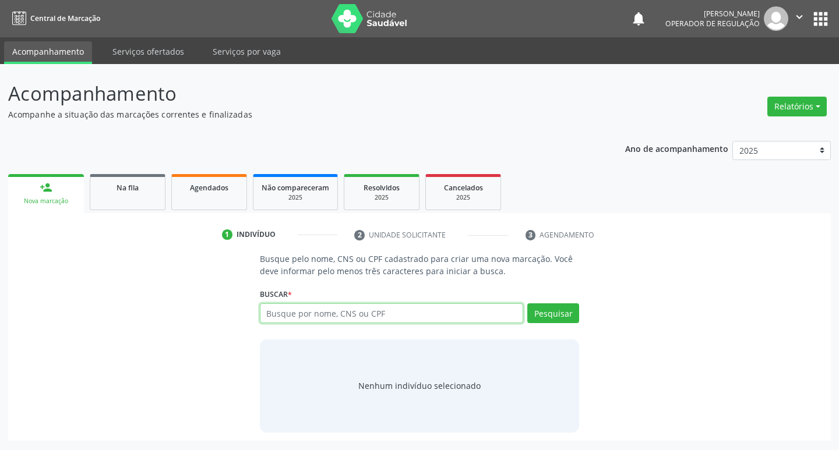
click at [292, 314] on input "text" at bounding box center [392, 313] width 264 height 20
